Goal: Obtain resource: Download file/media

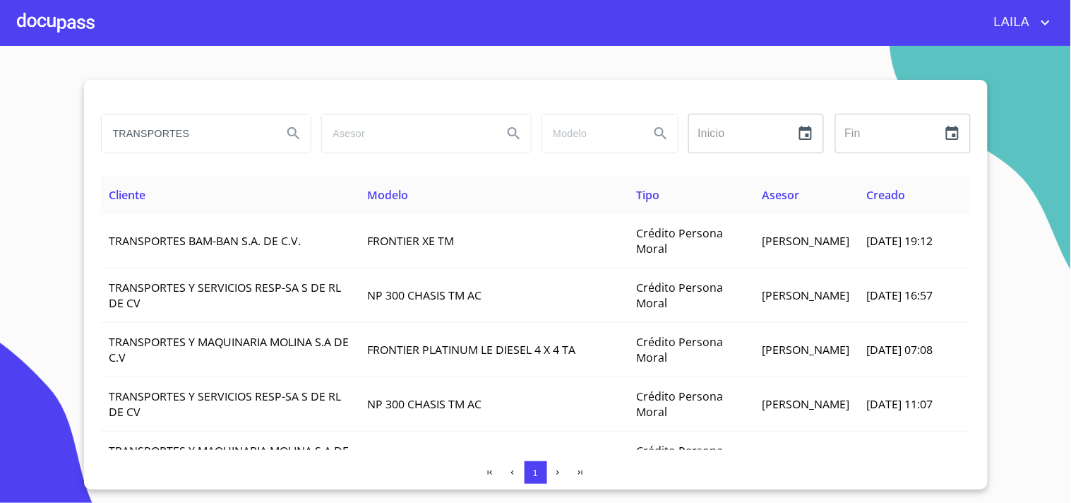
click at [207, 137] on input "TRANSPORTES" at bounding box center [186, 133] width 169 height 38
type input "[PERSON_NAME]"
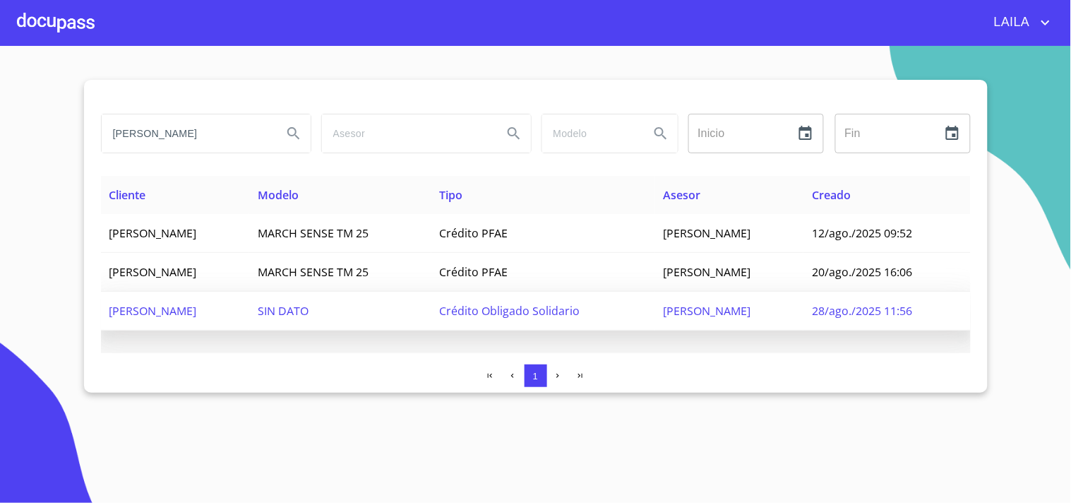
click at [197, 303] on span "[PERSON_NAME]" at bounding box center [153, 311] width 88 height 16
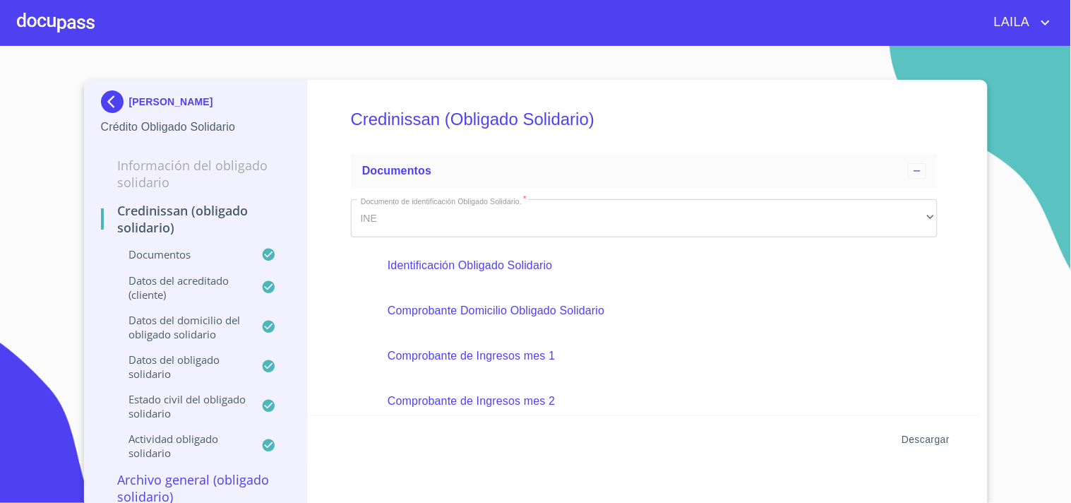
click at [937, 441] on span "Descargar" at bounding box center [925, 440] width 48 height 18
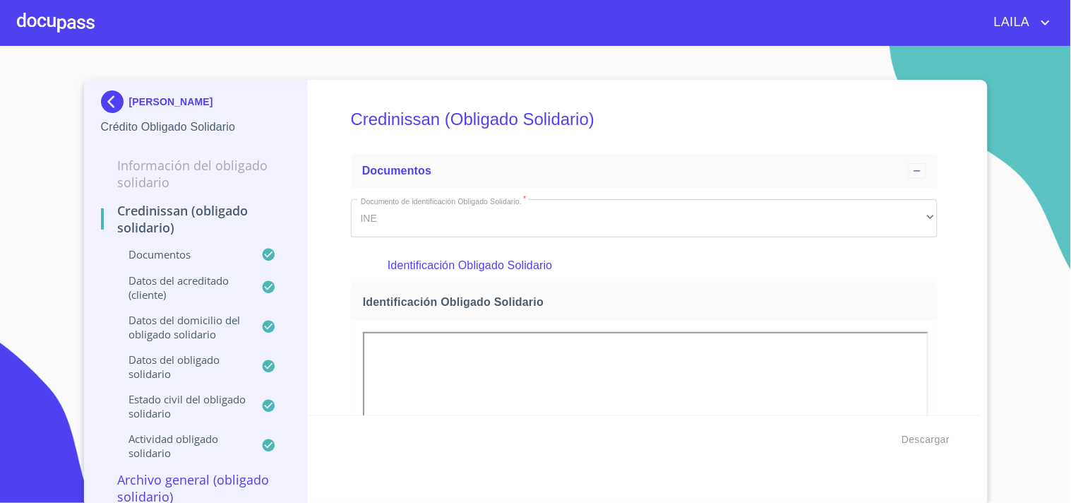
click at [104, 100] on img at bounding box center [115, 101] width 28 height 23
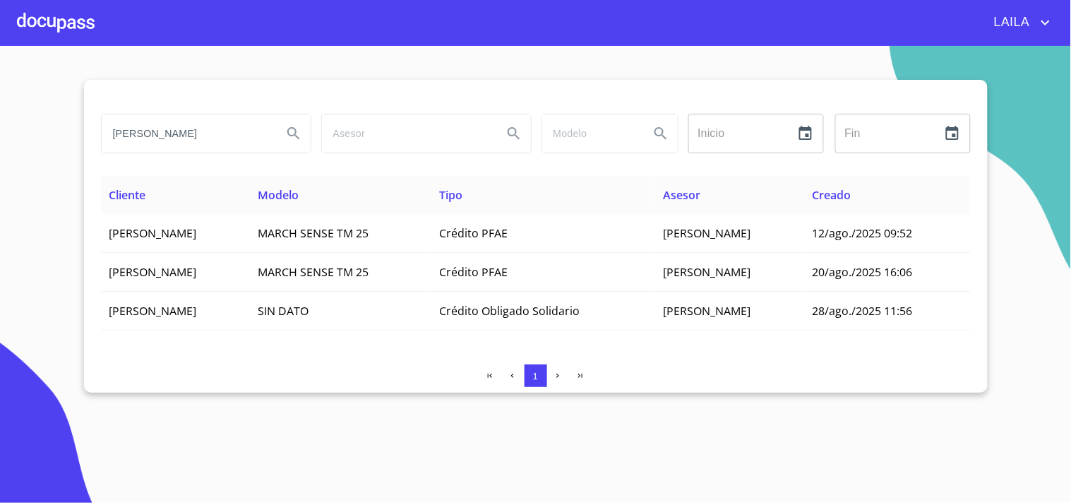
click at [174, 118] on input "[PERSON_NAME]" at bounding box center [186, 133] width 169 height 38
click at [156, 136] on input "[PERSON_NAME]" at bounding box center [186, 133] width 169 height 38
type input "[PERSON_NAME]"
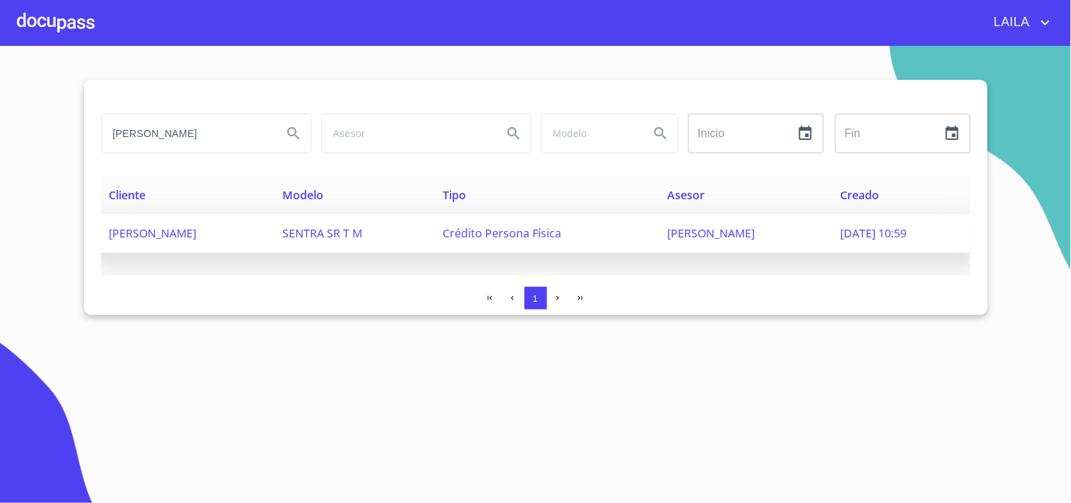
click at [197, 227] on span "[PERSON_NAME]" at bounding box center [153, 233] width 88 height 16
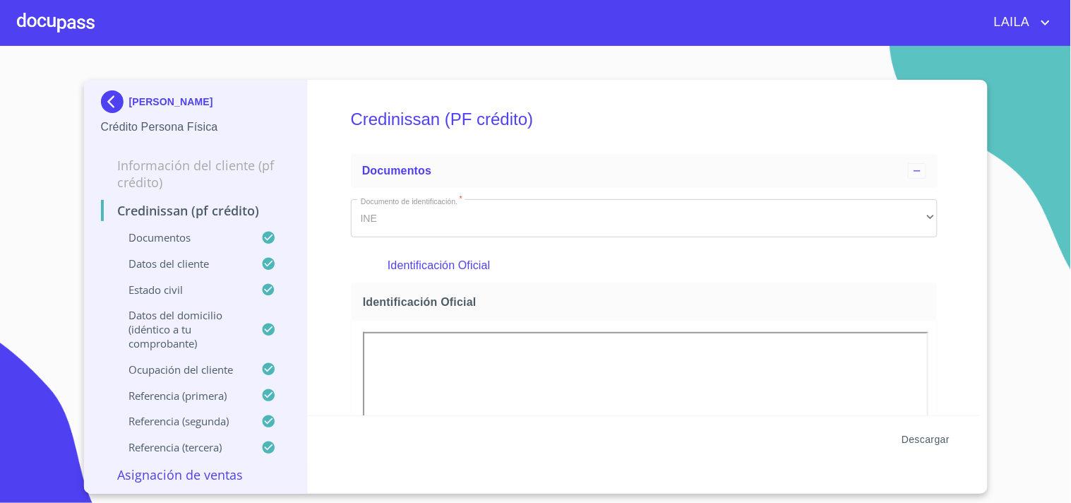
click at [929, 440] on span "Descargar" at bounding box center [925, 440] width 48 height 18
click at [113, 95] on img at bounding box center [115, 101] width 28 height 23
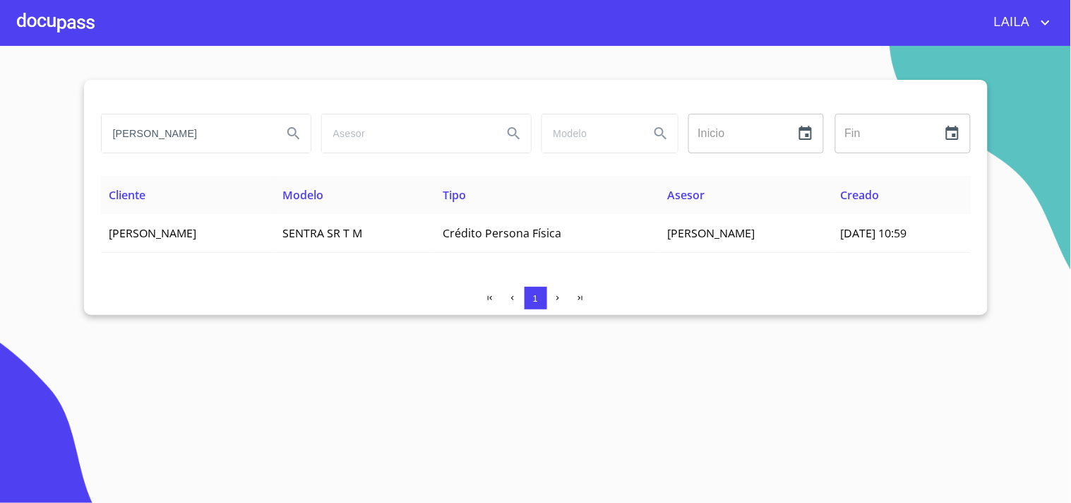
click at [182, 139] on input "[PERSON_NAME]" at bounding box center [186, 133] width 169 height 38
click at [184, 139] on input "[PERSON_NAME]" at bounding box center [186, 133] width 169 height 38
type input "[PERSON_NAME]"
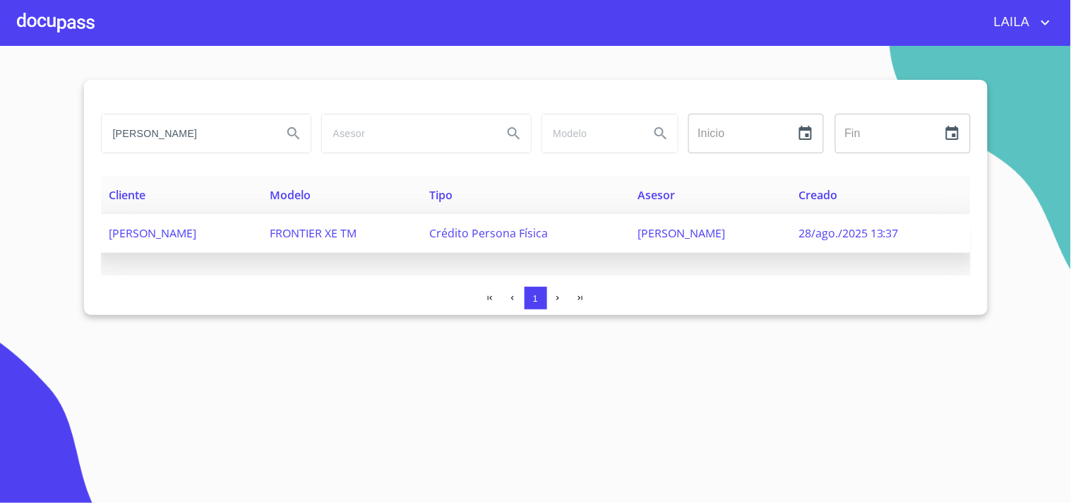
click at [197, 229] on span "[PERSON_NAME]" at bounding box center [153, 233] width 88 height 16
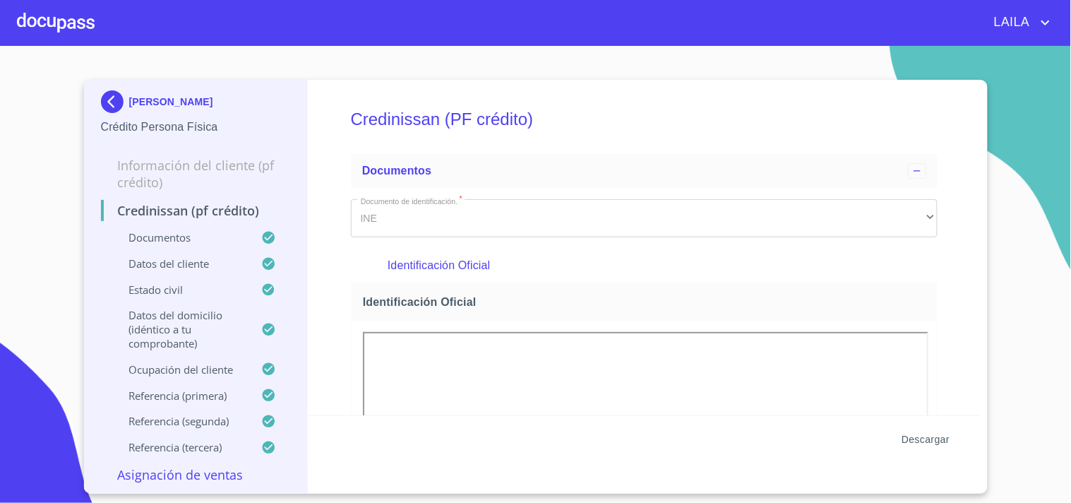
click at [925, 441] on span "Descargar" at bounding box center [925, 440] width 48 height 18
click at [104, 97] on img at bounding box center [115, 101] width 28 height 23
